Goal: Information Seeking & Learning: Learn about a topic

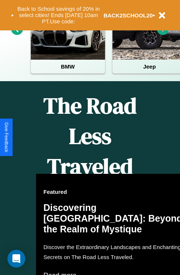
scroll to position [899, 0]
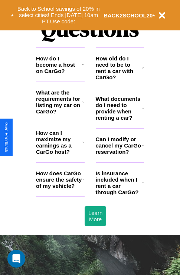
click at [60, 189] on h3 "How does CarGo ensure the safety of my vehicle?" at bounding box center [59, 179] width 46 height 19
click at [83, 182] on icon at bounding box center [83, 180] width 2 height 6
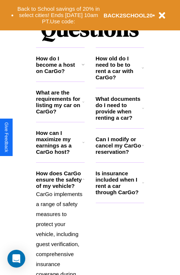
click at [142, 148] on icon at bounding box center [143, 145] width 2 height 6
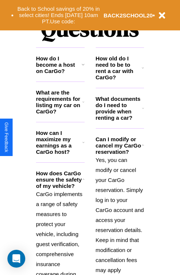
scroll to position [989, 0]
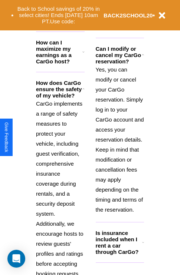
click at [119, 254] on h3 "Is insurance included when I rent a car through CarGo?" at bounding box center [119, 242] width 46 height 25
click at [83, 23] on button "Back to School savings of 20% in select cities! Ends [DATE] 10am PT. Use code:" at bounding box center [59, 15] width 90 height 23
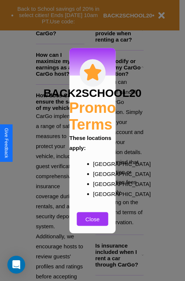
click at [58, 15] on div at bounding box center [92, 140] width 185 height 281
